Goal: Task Accomplishment & Management: Complete application form

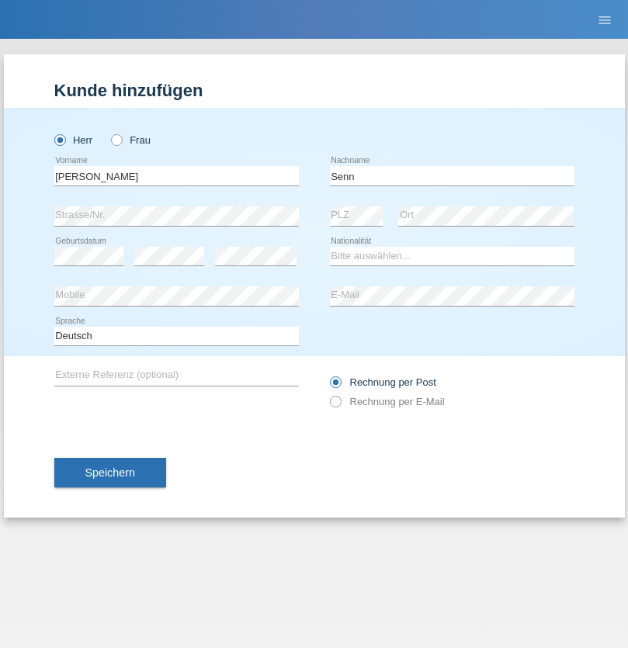
type input "Senn"
select select "CH"
select select "en"
radio input "true"
click at [176, 175] on input "text" at bounding box center [176, 175] width 245 height 19
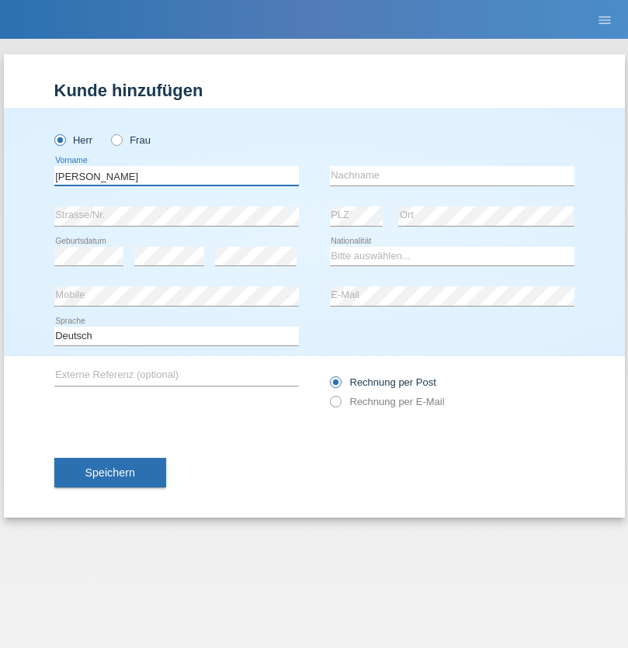
type input "Francesco"
click at [452, 175] on input "text" at bounding box center [452, 175] width 245 height 19
type input "Fortugno"
select select "IT"
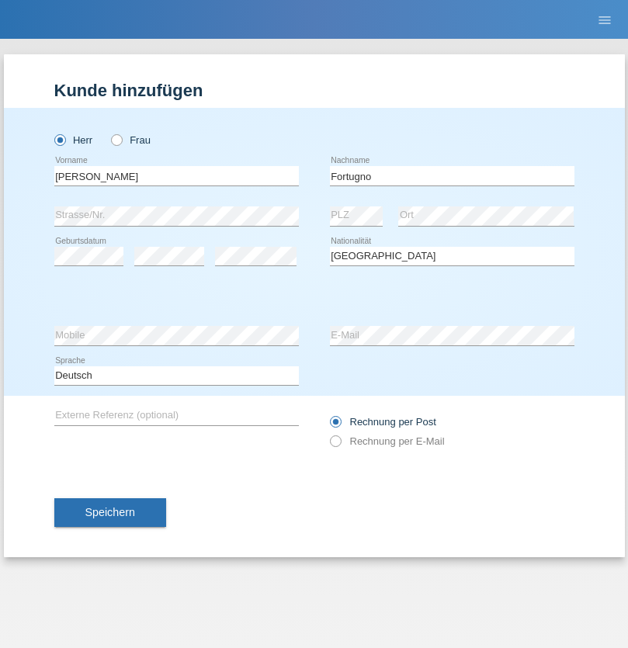
select select "C"
select select "09"
select select "08"
select select "2006"
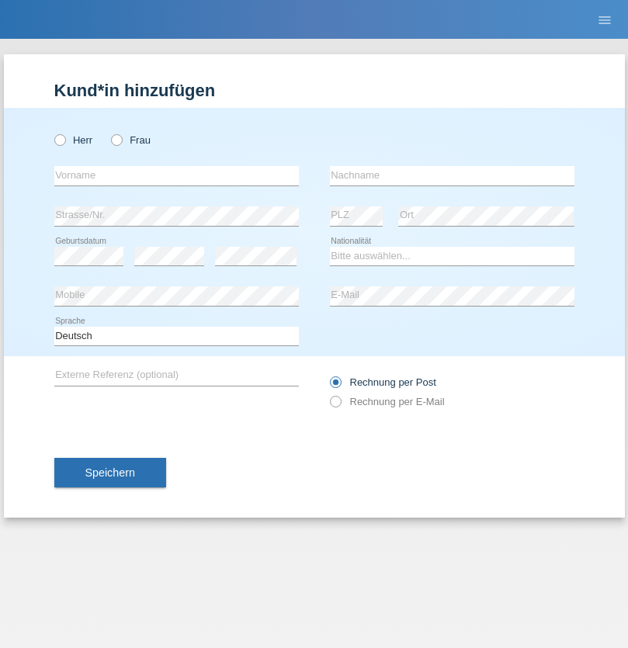
radio input "true"
click at [176, 175] on input "text" at bounding box center [176, 175] width 245 height 19
type input "Farkash"
click at [452, 175] on input "text" at bounding box center [452, 175] width 245 height 19
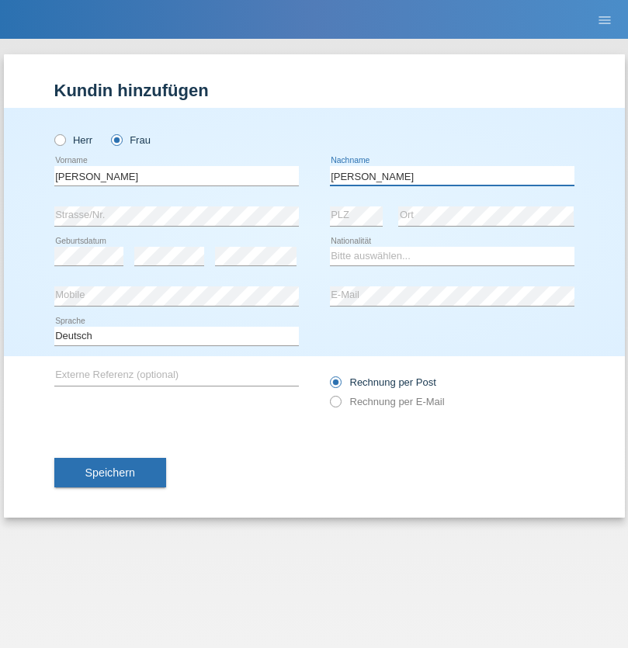
type input "Yolana"
select select "UA"
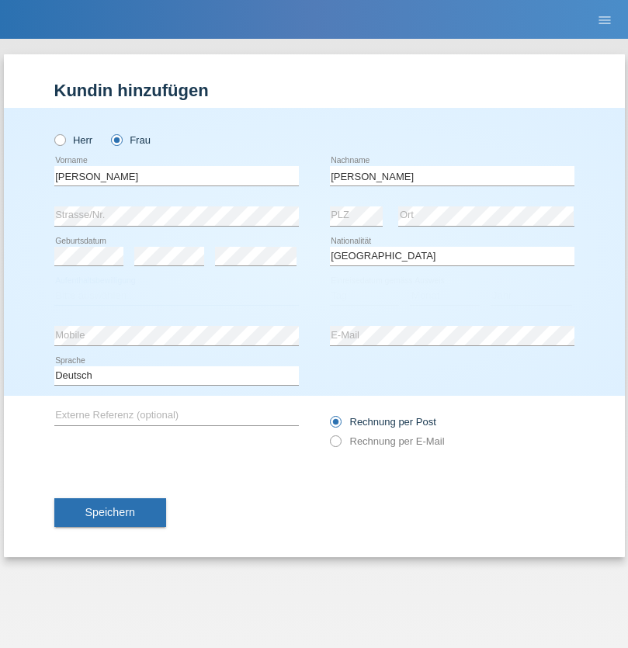
select select "C"
select select "23"
select select "10"
select select "2021"
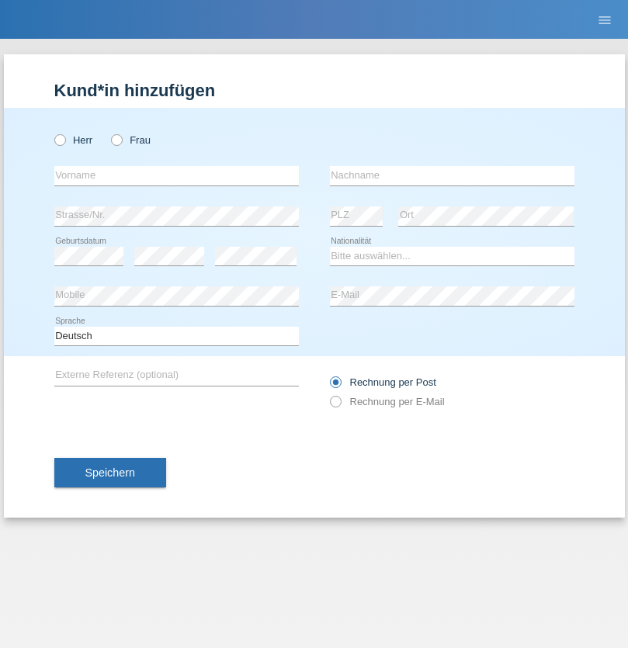
radio input "true"
click at [176, 175] on input "text" at bounding box center [176, 175] width 245 height 19
type input "Terezie"
click at [452, 175] on input "text" at bounding box center [452, 175] width 245 height 19
type input "Zachariášová"
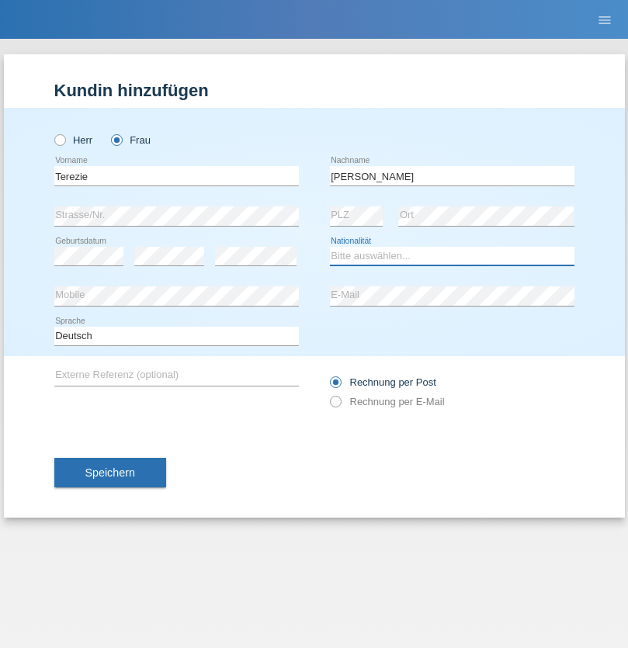
select select "CH"
radio input "true"
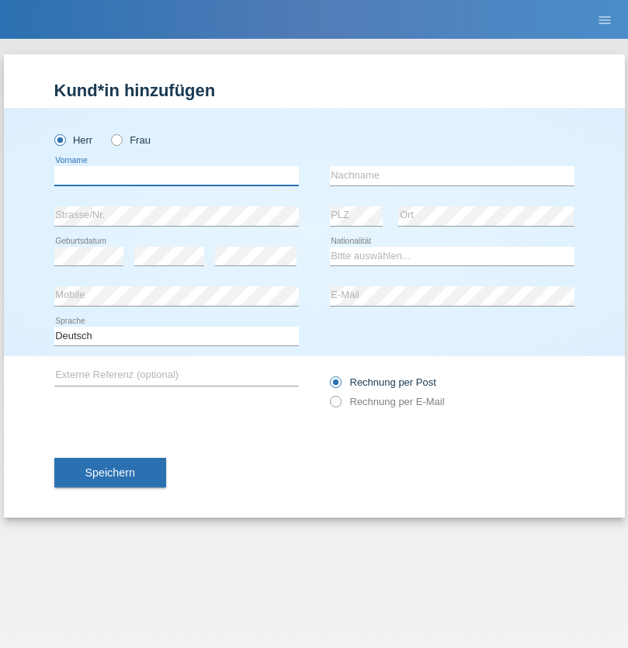
click at [176, 175] on input "text" at bounding box center [176, 175] width 245 height 19
type input "firat"
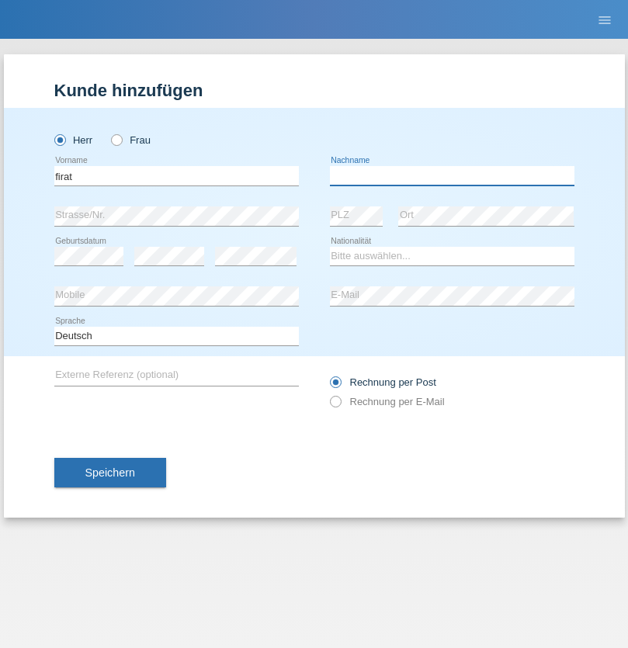
click at [452, 175] on input "text" at bounding box center [452, 175] width 245 height 19
type input "kara"
select select "CH"
radio input "true"
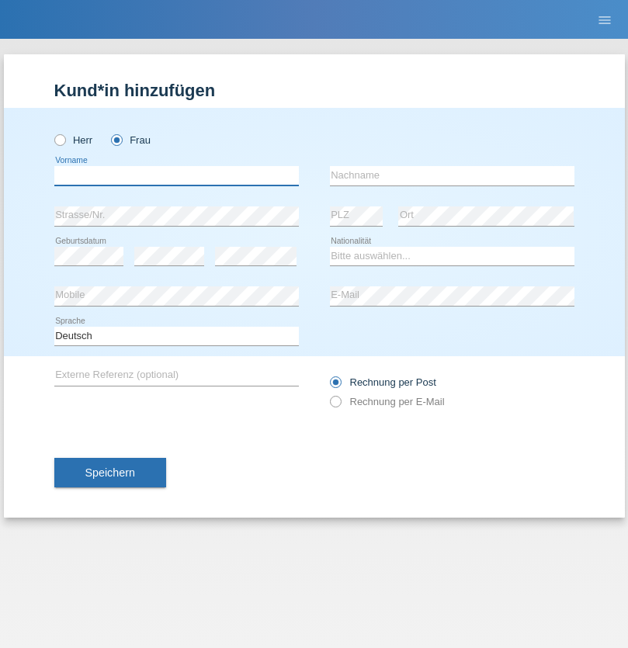
click at [176, 175] on input "text" at bounding box center [176, 175] width 245 height 19
type input "Nuria"
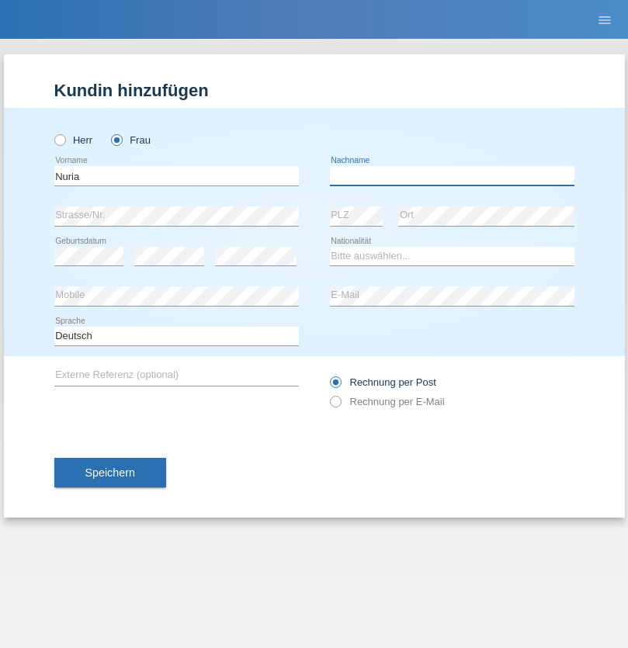
click at [452, 175] on input "text" at bounding box center [452, 175] width 245 height 19
type input "D'Antino"
select select "CH"
